Goal: Task Accomplishment & Management: Complete application form

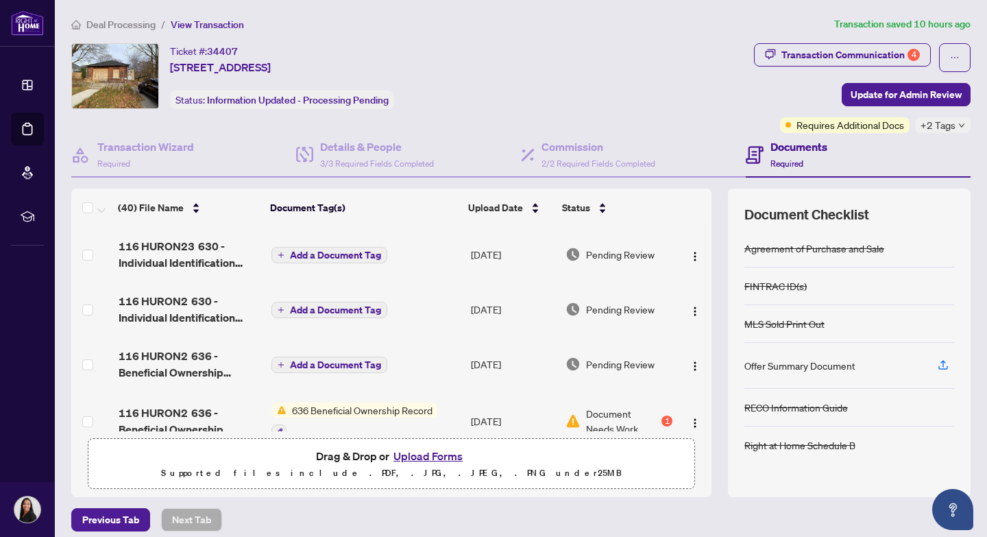
click at [118, 25] on span "Deal Processing" at bounding box center [120, 25] width 69 height 12
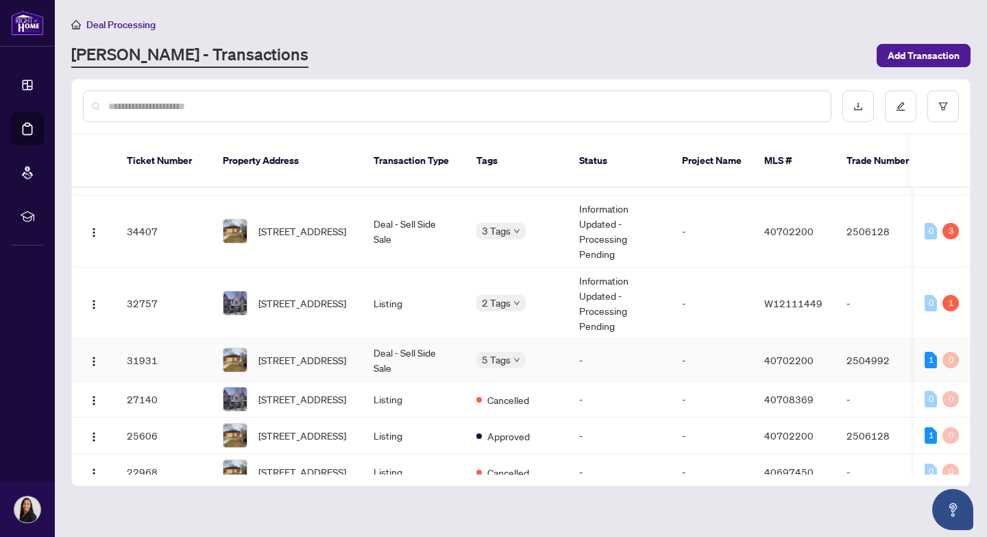
scroll to position [35, 0]
click at [300, 295] on span "[STREET_ADDRESS]" at bounding box center [303, 302] width 88 height 15
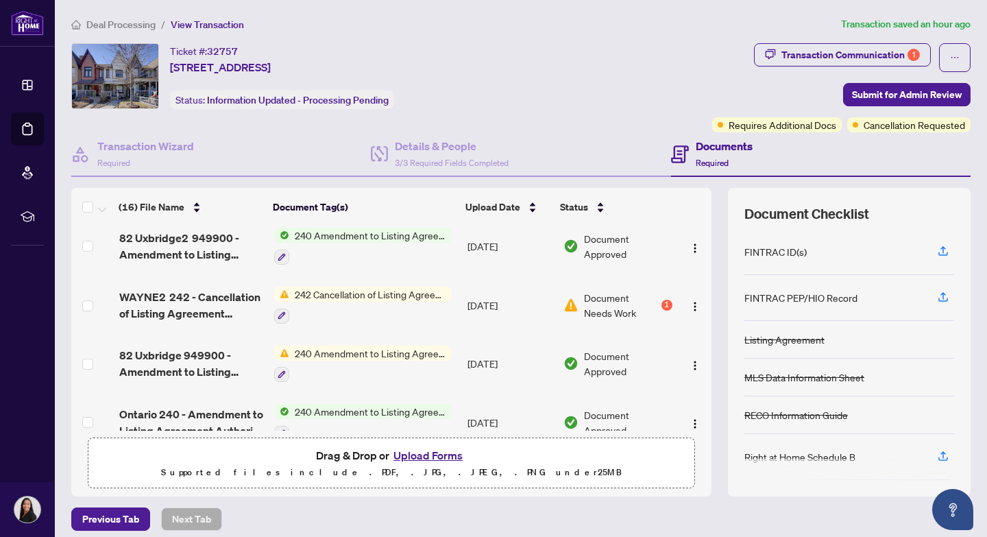
scroll to position [3, 0]
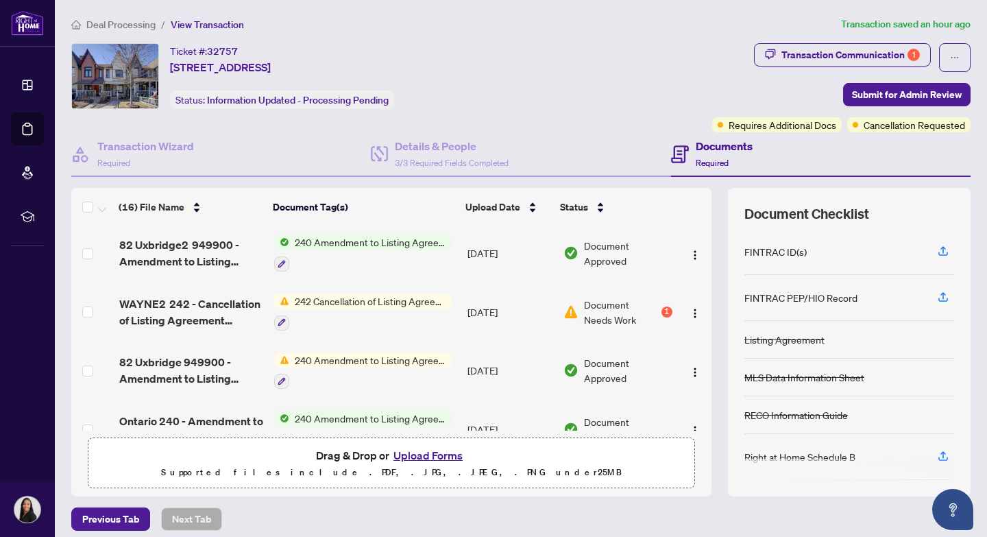
click at [611, 313] on span "Document Needs Work" at bounding box center [621, 312] width 75 height 30
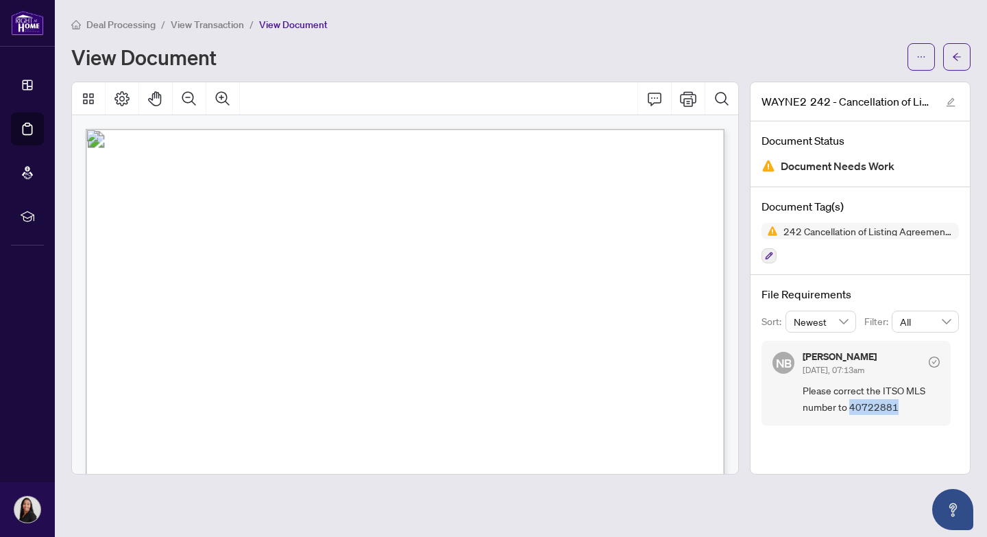
drag, startPoint x: 850, startPoint y: 406, endPoint x: 893, endPoint y: 408, distance: 43.9
click at [893, 408] on span "Please correct the ITSO MLS number to 40722881" at bounding box center [871, 399] width 137 height 32
copy span "40722881"
click at [206, 25] on span "View Transaction" at bounding box center [207, 25] width 73 height 12
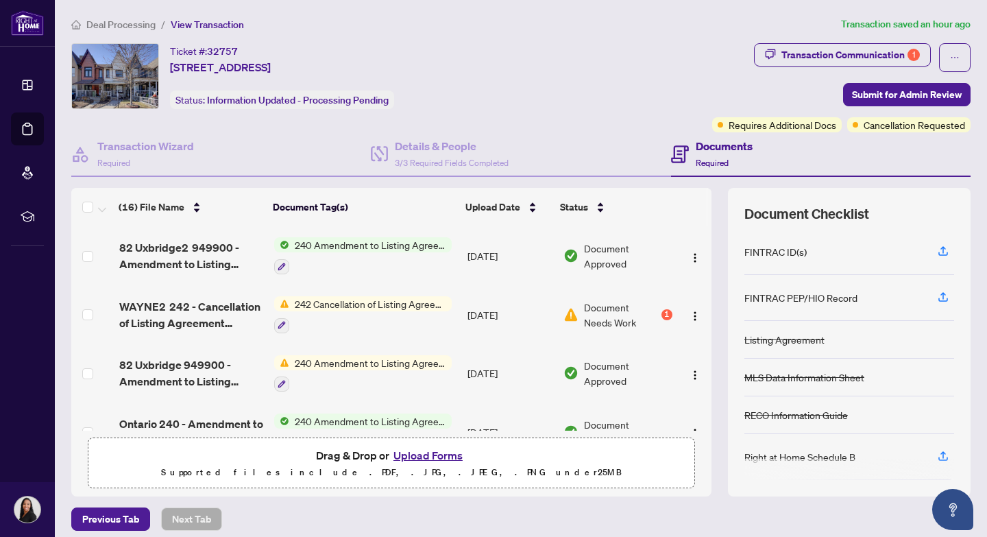
click at [424, 455] on button "Upload Forms" at bounding box center [427, 455] width 77 height 18
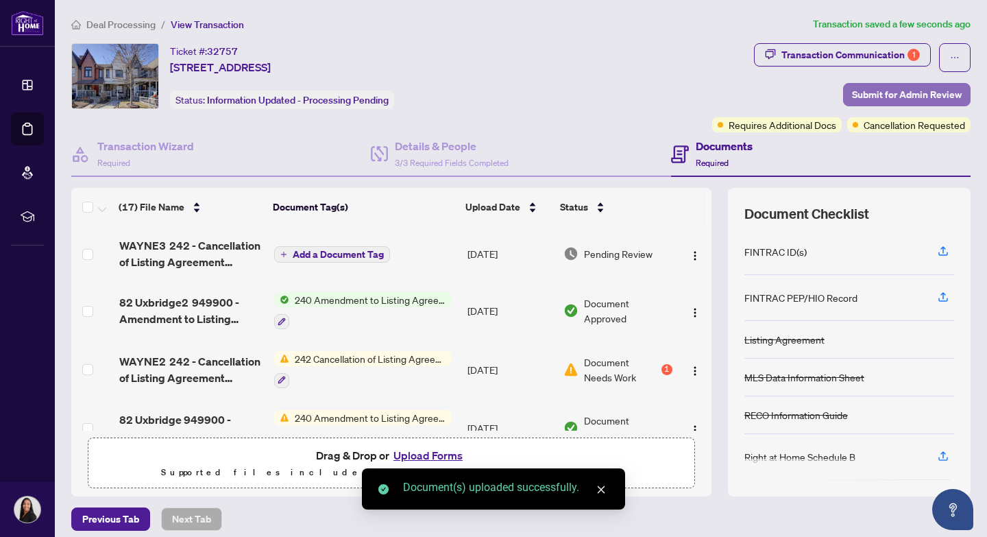
click at [911, 98] on span "Submit for Admin Review" at bounding box center [907, 95] width 110 height 22
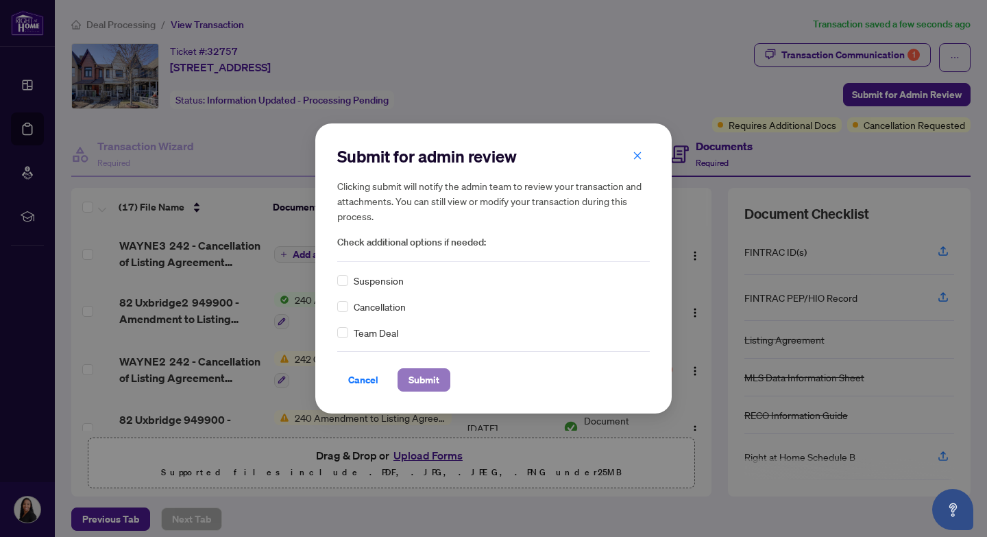
click at [424, 384] on span "Submit" at bounding box center [424, 380] width 31 height 22
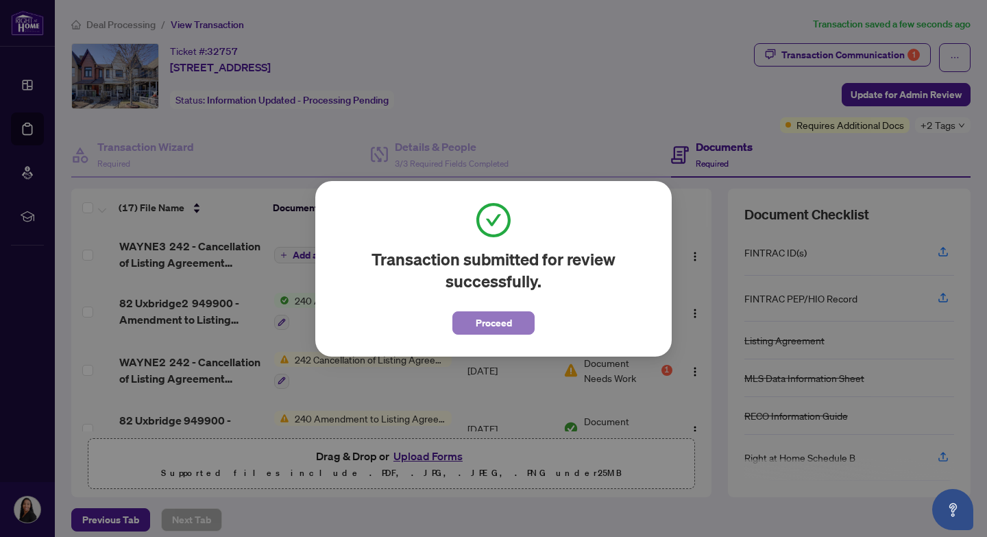
click at [485, 328] on span "Proceed" at bounding box center [494, 323] width 36 height 22
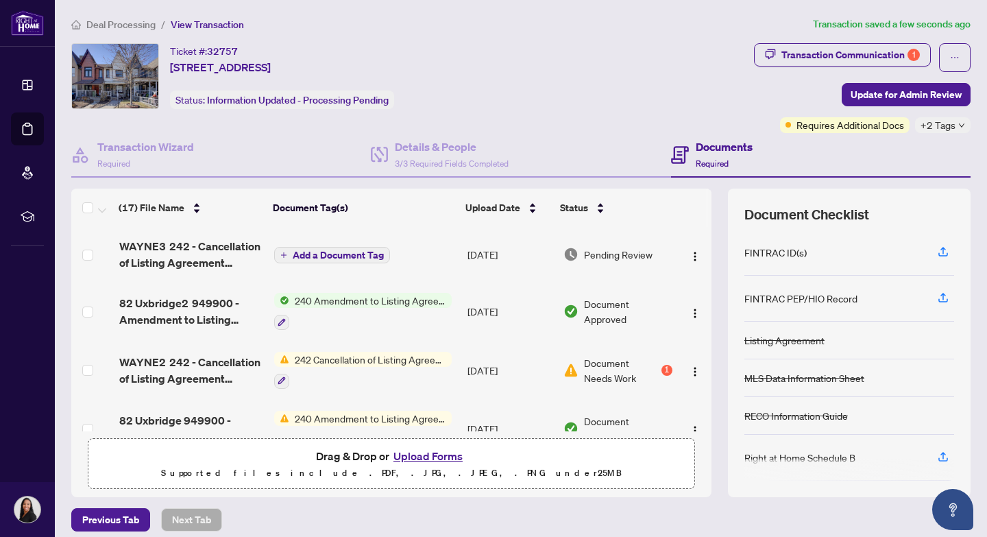
click at [112, 25] on span "Deal Processing" at bounding box center [120, 25] width 69 height 12
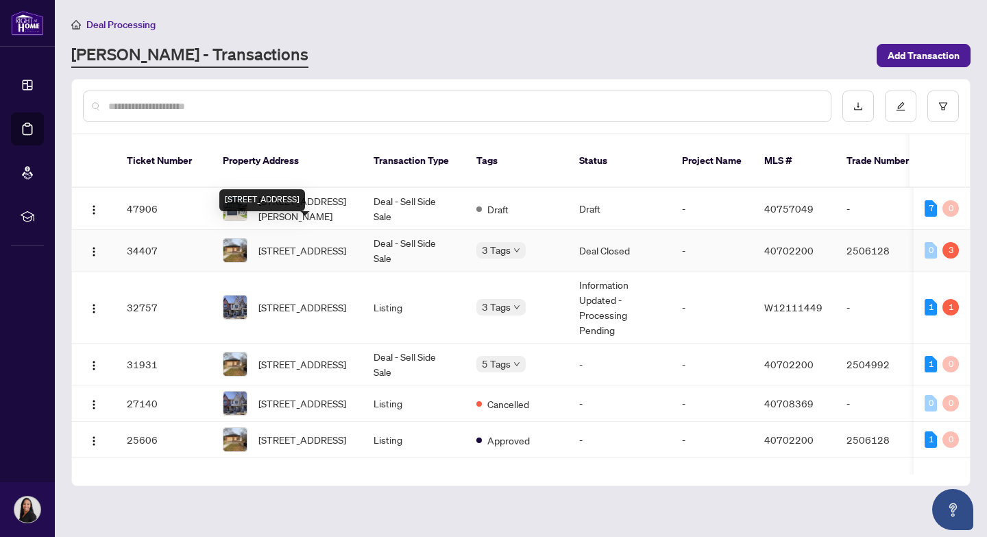
click at [267, 243] on span "[STREET_ADDRESS]" at bounding box center [303, 250] width 88 height 15
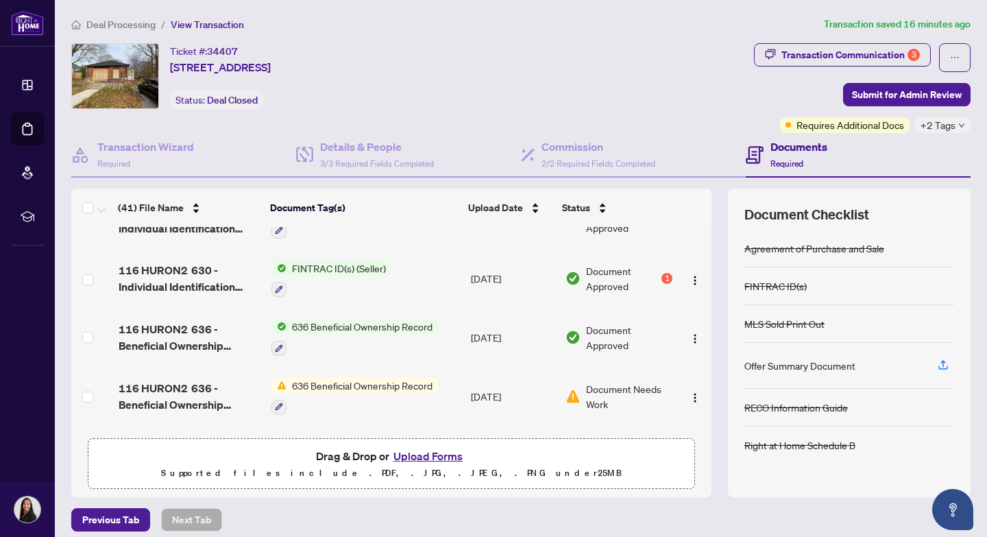
scroll to position [98, 0]
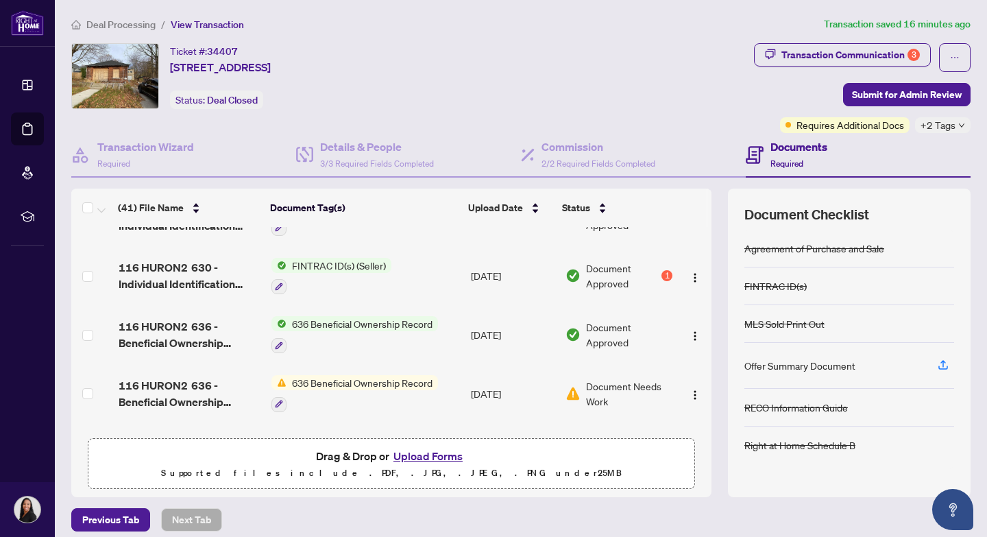
click at [420, 456] on button "Upload Forms" at bounding box center [427, 456] width 77 height 18
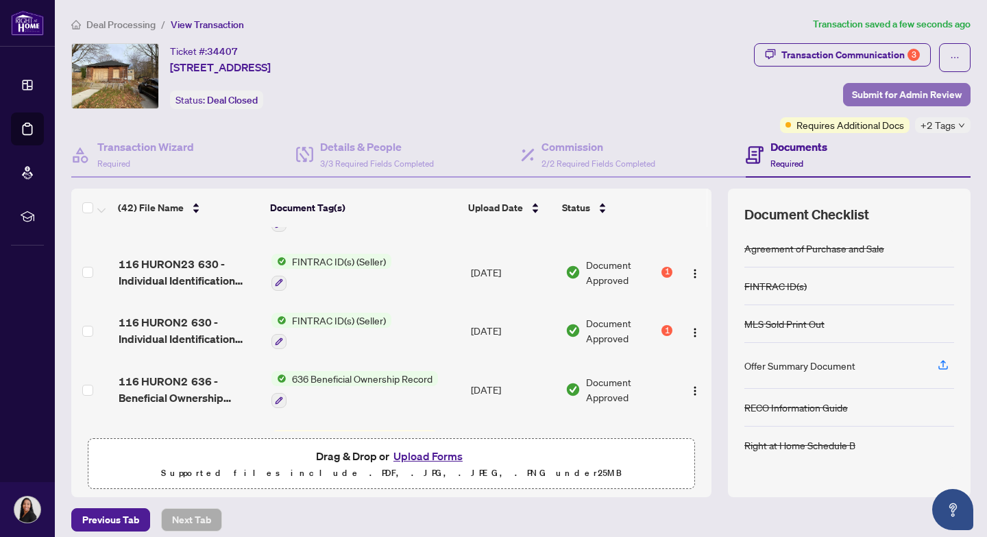
click at [910, 95] on span "Submit for Admin Review" at bounding box center [907, 95] width 110 height 22
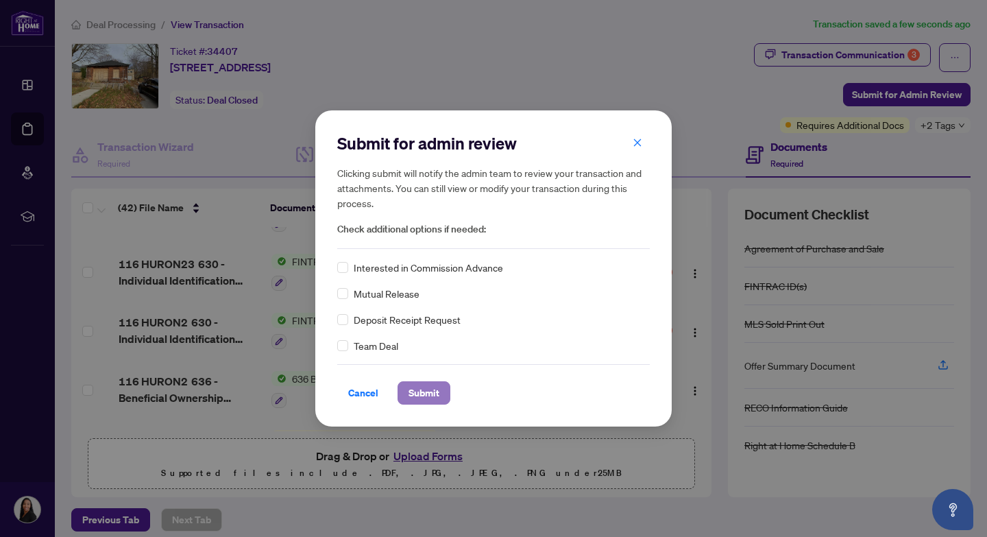
click at [427, 394] on span "Submit" at bounding box center [424, 393] width 31 height 22
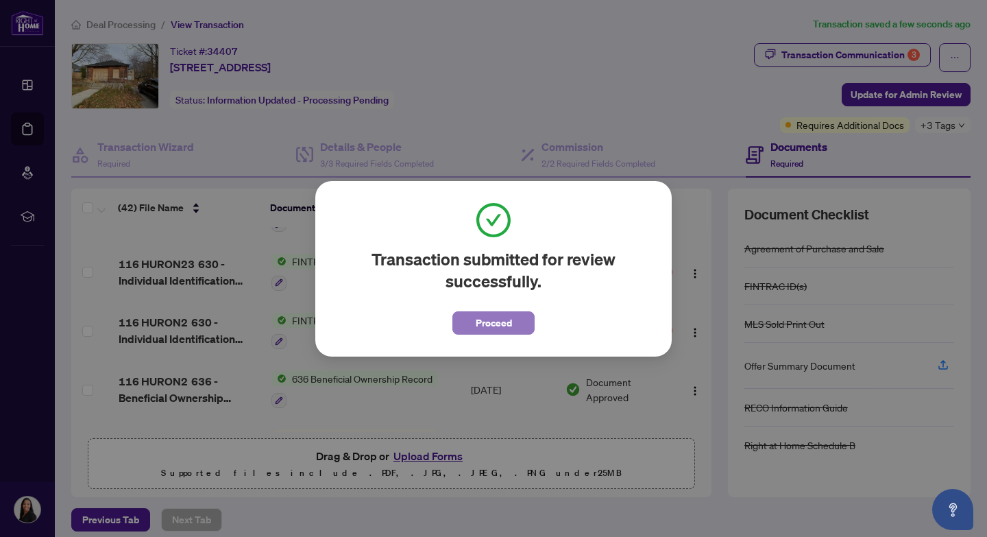
click at [491, 324] on span "Proceed" at bounding box center [494, 323] width 36 height 22
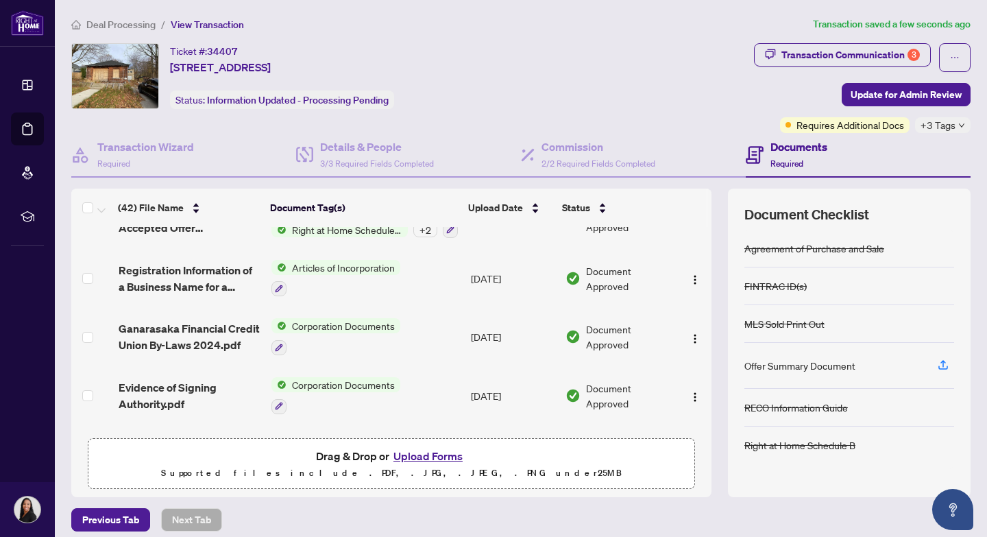
scroll to position [2226, 0]
